Goal: Task Accomplishment & Management: Use online tool/utility

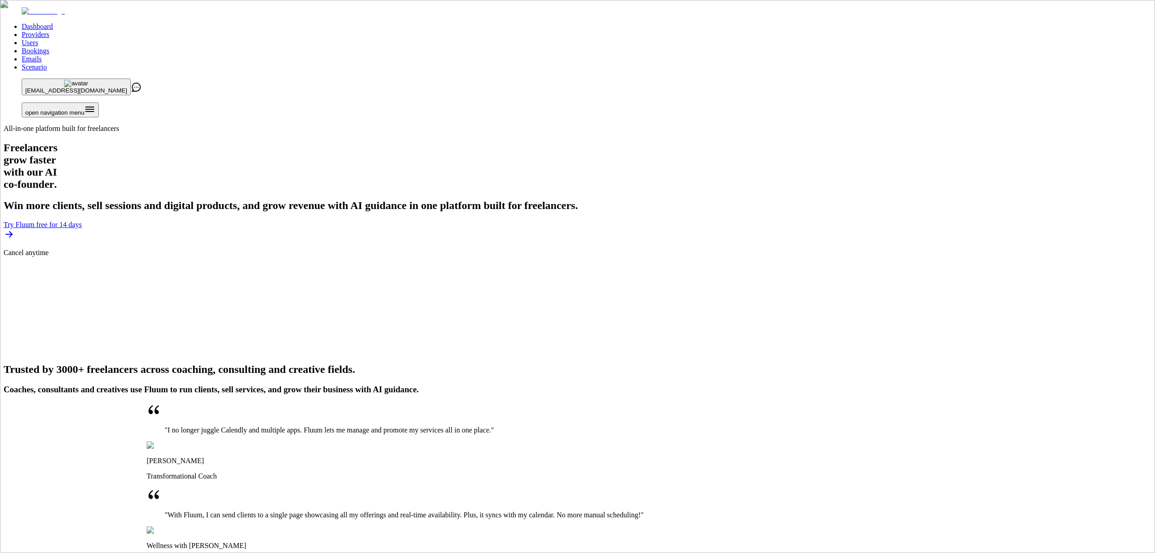
click at [47, 63] on link "Scenario" at bounding box center [34, 67] width 25 height 8
click at [49, 31] on link "Providers" at bounding box center [36, 35] width 28 height 8
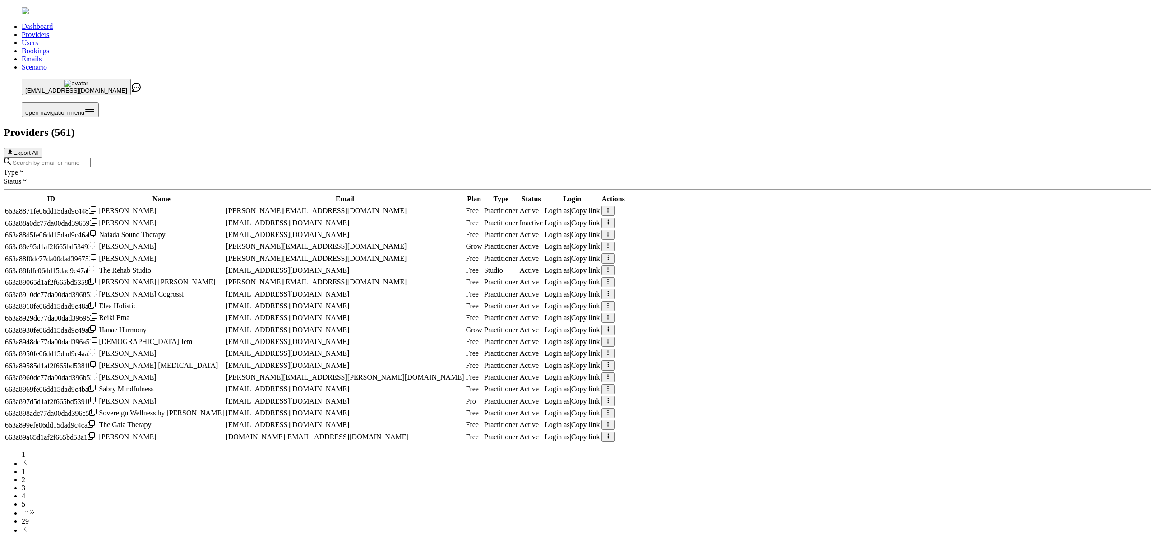
click at [91, 158] on input "Search by email or name" at bounding box center [51, 162] width 80 height 9
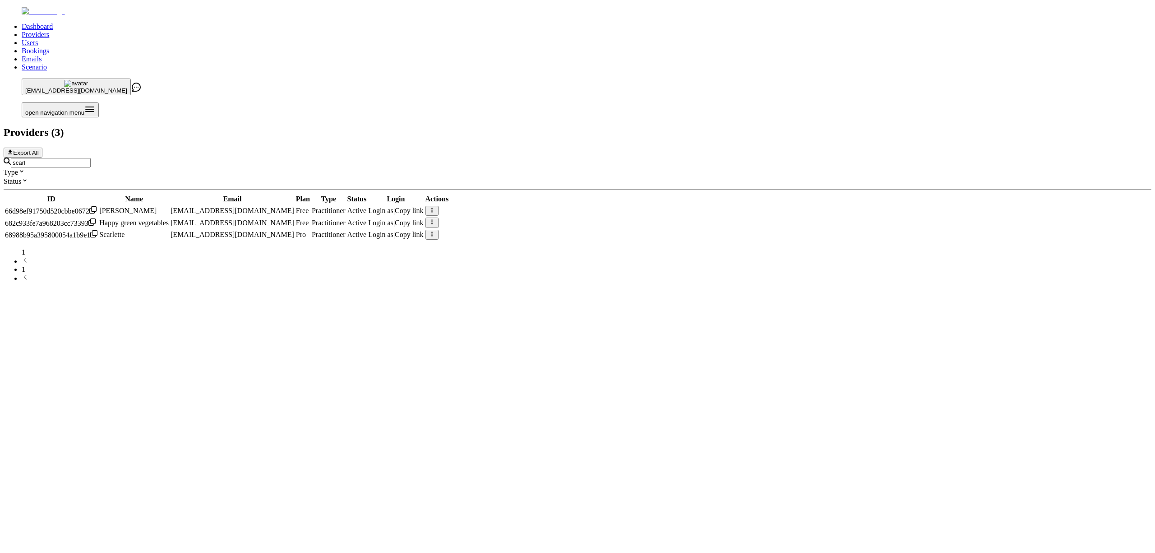
click at [393, 231] on span "Login as" at bounding box center [380, 235] width 25 height 8
click at [334, 157] on div "scarl" at bounding box center [578, 162] width 1148 height 10
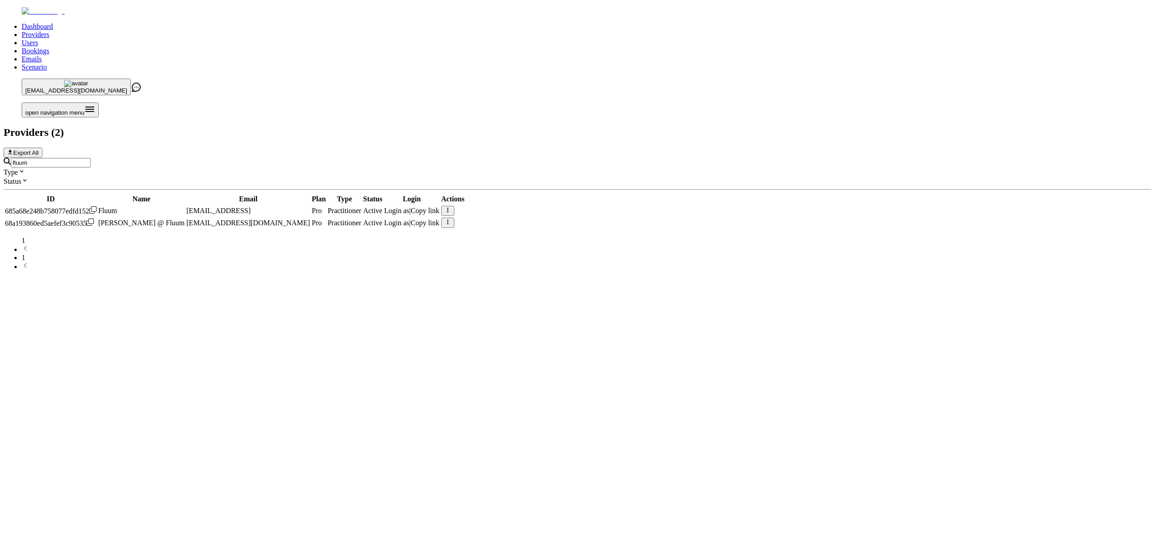
type input "fluum"
click at [410, 207] on span "Login as" at bounding box center [396, 211] width 25 height 8
